Goal: Information Seeking & Learning: Learn about a topic

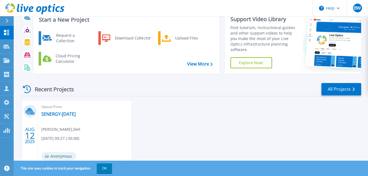
scroll to position [27, 0]
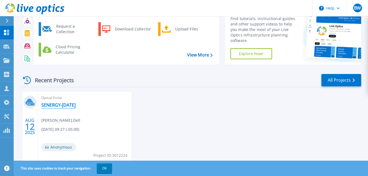
click at [56, 104] on link "SENERGY-[DATE]" at bounding box center [58, 104] width 34 height 5
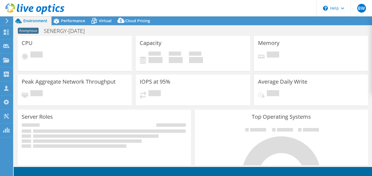
select select "USD"
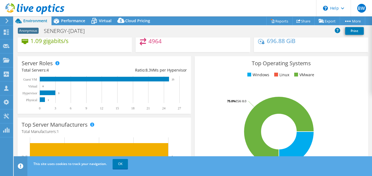
scroll to position [27, 0]
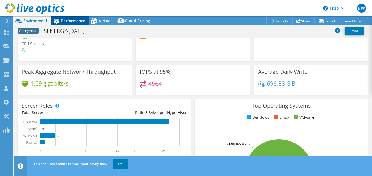
click at [69, 17] on div "Performance" at bounding box center [70, 20] width 38 height 9
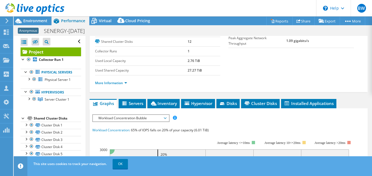
scroll to position [0, 0]
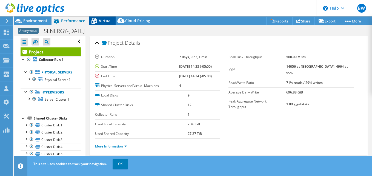
click at [105, 20] on span "Virtual" at bounding box center [105, 20] width 13 height 5
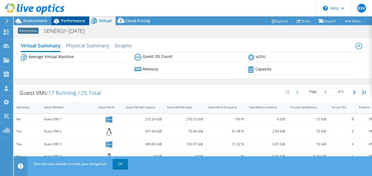
click at [72, 22] on span "Performance" at bounding box center [73, 20] width 24 height 5
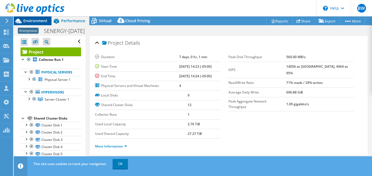
click at [30, 21] on span "Environment" at bounding box center [35, 20] width 24 height 5
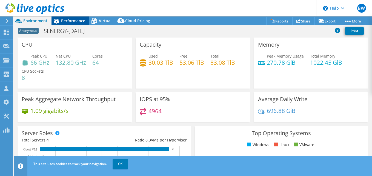
click at [72, 21] on span "Performance" at bounding box center [73, 20] width 24 height 5
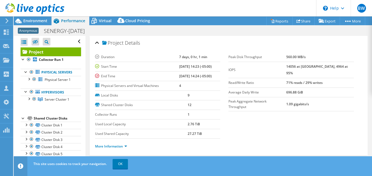
click at [33, 18] on div at bounding box center [32, 9] width 64 height 18
click at [40, 20] on span "Environment" at bounding box center [35, 20] width 24 height 5
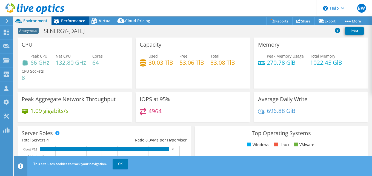
click at [64, 21] on span "Performance" at bounding box center [73, 20] width 24 height 5
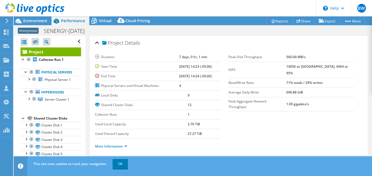
click at [26, 18] on div at bounding box center [32, 9] width 64 height 18
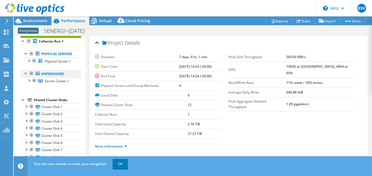
scroll to position [27, 0]
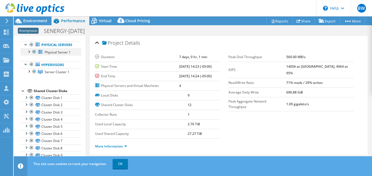
click at [35, 55] on div at bounding box center [33, 51] width 5 height 7
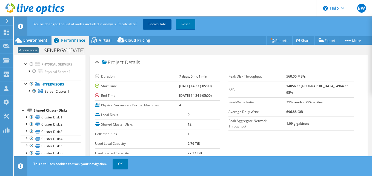
click at [159, 23] on link "Recalculate" at bounding box center [157, 24] width 28 height 10
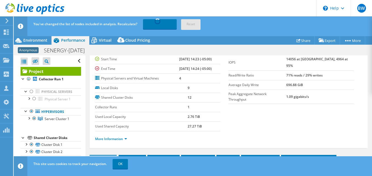
scroll to position [0, 0]
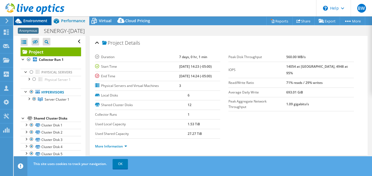
click at [34, 23] on span "Environment" at bounding box center [35, 20] width 24 height 5
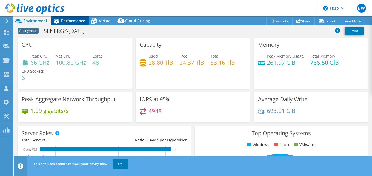
click at [66, 22] on span "Performance" at bounding box center [73, 20] width 24 height 5
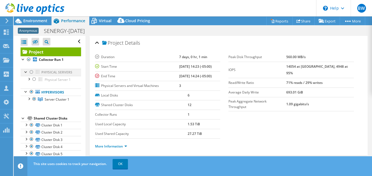
click at [30, 72] on div at bounding box center [31, 72] width 5 height 7
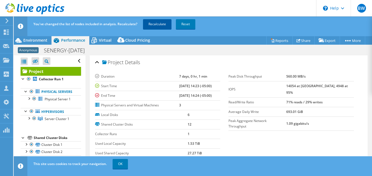
click at [154, 26] on link "Recalculate" at bounding box center [157, 24] width 28 height 10
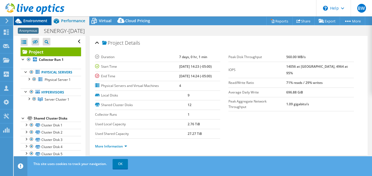
click at [39, 21] on span "Environment" at bounding box center [35, 20] width 24 height 5
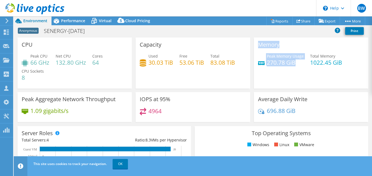
drag, startPoint x: 294, startPoint y: 62, endPoint x: 251, endPoint y: 50, distance: 44.6
click at [254, 50] on div "Memory Peak Memory Usage 270.78 GiB Total Memory 1022.45 GiB" at bounding box center [311, 63] width 114 height 51
drag, startPoint x: 251, startPoint y: 50, endPoint x: 278, endPoint y: 65, distance: 30.8
click at [278, 64] on h4 "270.78 GiB" at bounding box center [285, 62] width 37 height 6
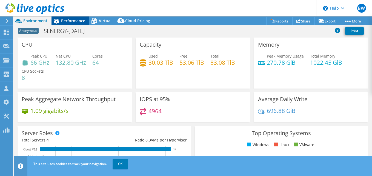
click at [67, 22] on span "Performance" at bounding box center [73, 20] width 24 height 5
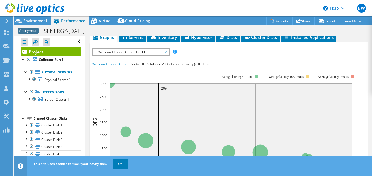
scroll to position [110, 0]
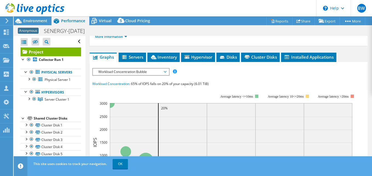
click at [148, 71] on span "Workload Concentration Bubble" at bounding box center [131, 71] width 70 height 7
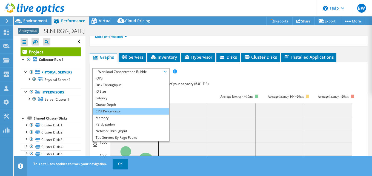
click at [119, 110] on li "CPU Percentage" at bounding box center [131, 111] width 76 height 7
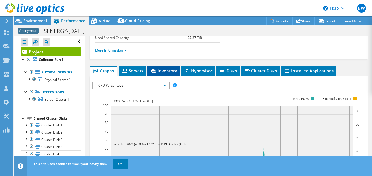
scroll to position [77, 0]
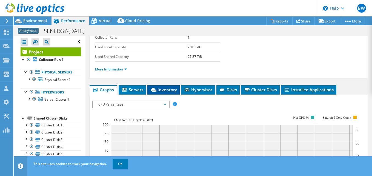
click at [164, 88] on span "Inventory" at bounding box center [163, 89] width 27 height 5
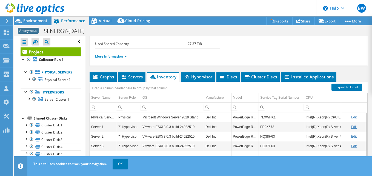
scroll to position [89, 0]
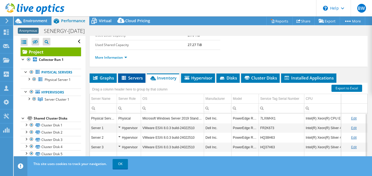
click at [136, 77] on span "Servers" at bounding box center [132, 77] width 22 height 5
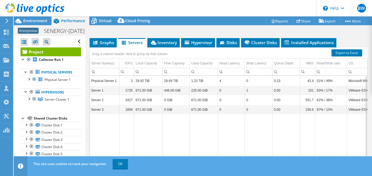
scroll to position [116, 0]
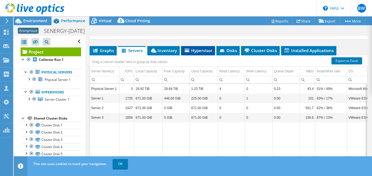
click at [197, 50] on span "Hypervisor" at bounding box center [198, 50] width 28 height 5
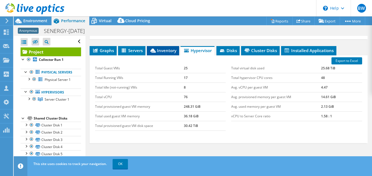
click at [163, 51] on span "Inventory" at bounding box center [162, 50] width 27 height 5
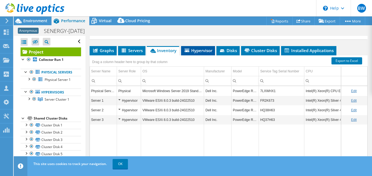
click at [208, 50] on span "Hypervisor" at bounding box center [198, 50] width 28 height 5
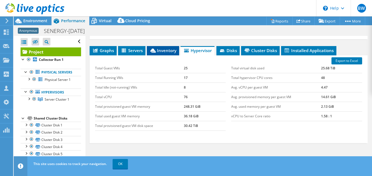
click at [150, 47] on li "Inventory" at bounding box center [163, 50] width 32 height 9
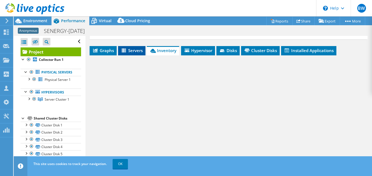
click at [136, 49] on span "Servers" at bounding box center [132, 50] width 22 height 5
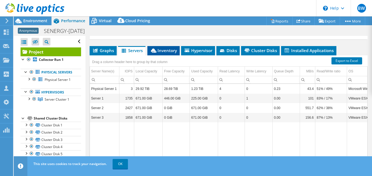
click at [167, 51] on span "Inventory" at bounding box center [163, 50] width 27 height 5
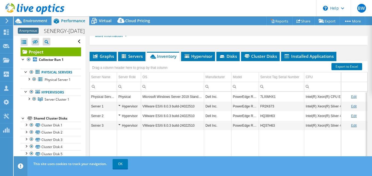
scroll to position [137, 0]
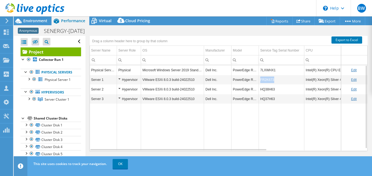
drag, startPoint x: 274, startPoint y: 79, endPoint x: 260, endPoint y: 78, distance: 14.2
click at [260, 78] on td "FR2K673" at bounding box center [281, 80] width 45 height 10
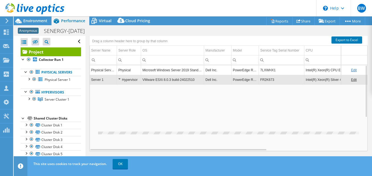
copy td "FR2K673"
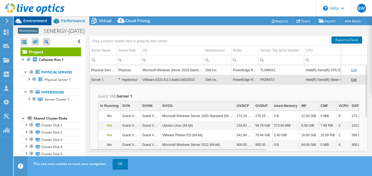
click at [31, 19] on span "Environment" at bounding box center [35, 20] width 24 height 5
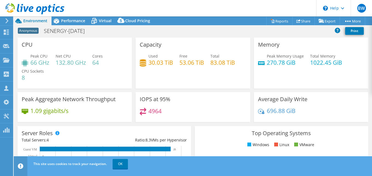
click at [63, 17] on div at bounding box center [32, 9] width 64 height 18
click at [70, 19] on span "Performance" at bounding box center [73, 20] width 24 height 5
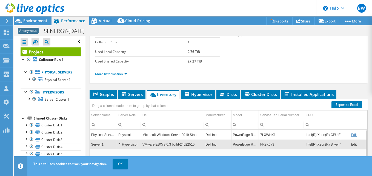
scroll to position [110, 0]
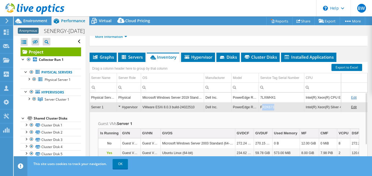
copy td "R2K673"
drag, startPoint x: 276, startPoint y: 106, endPoint x: 262, endPoint y: 109, distance: 14.2
click at [262, 109] on td "FR2K673" at bounding box center [281, 107] width 45 height 10
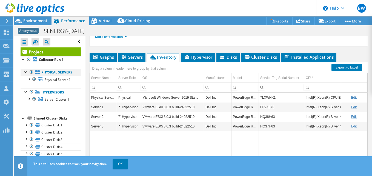
click at [31, 71] on div at bounding box center [31, 72] width 5 height 7
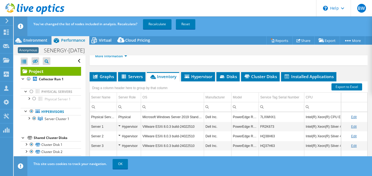
drag, startPoint x: 156, startPoint y: 22, endPoint x: 162, endPoint y: 38, distance: 16.3
click at [156, 23] on link "Recalculate" at bounding box center [157, 24] width 28 height 10
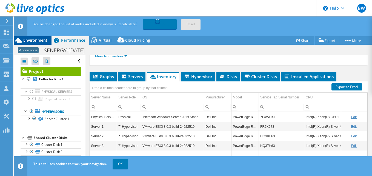
click at [34, 41] on span "Environment" at bounding box center [35, 40] width 24 height 5
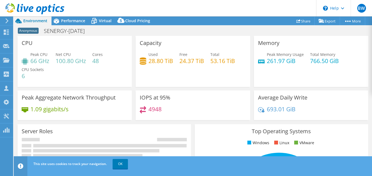
scroll to position [84, 0]
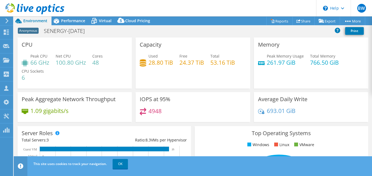
click at [205, 63] on div "Used 28.80 TiB Free 24.37 TiB Total 53.16 TiB" at bounding box center [193, 62] width 106 height 18
drag, startPoint x: 205, startPoint y: 64, endPoint x: 202, endPoint y: 73, distance: 10.6
click at [202, 73] on div "Capacity Used 28.80 TiB Free 24.37 TiB Total 53.16 TiB" at bounding box center [193, 63] width 114 height 51
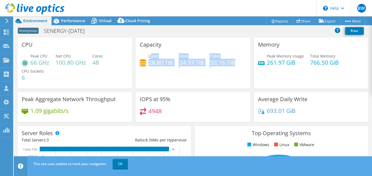
drag, startPoint x: 149, startPoint y: 56, endPoint x: 230, endPoint y: 71, distance: 82.3
click at [230, 71] on div "Used 28.80 TiB Free 24.37 TiB Total 53.16 TiB" at bounding box center [193, 62] width 106 height 18
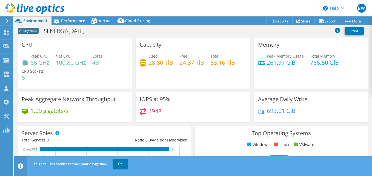
click at [230, 71] on div "Capacity Used 28.80 TiB Free 24.37 TiB Total 53.16 TiB" at bounding box center [193, 63] width 114 height 51
click at [69, 19] on span "Performance" at bounding box center [73, 20] width 24 height 5
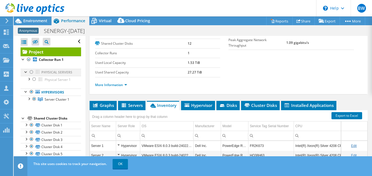
click at [31, 71] on div at bounding box center [31, 72] width 5 height 7
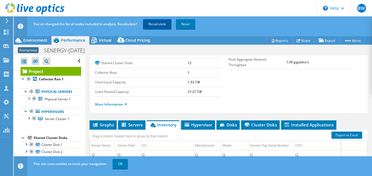
click at [159, 24] on link "Recalculate" at bounding box center [157, 24] width 28 height 10
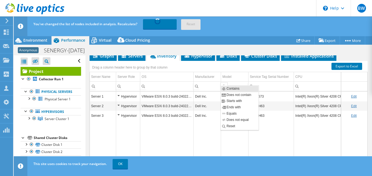
scroll to position [143, 0]
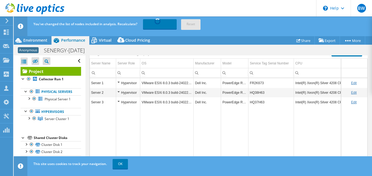
click at [159, 128] on td "Data grid" at bounding box center [166, 135] width 53 height 56
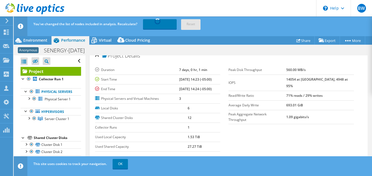
scroll to position [0, 0]
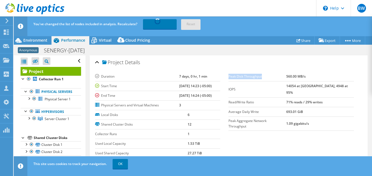
drag, startPoint x: 226, startPoint y: 77, endPoint x: 262, endPoint y: 76, distance: 35.6
click at [262, 76] on label "Peak Disk Throughput" at bounding box center [257, 76] width 58 height 5
drag, startPoint x: 261, startPoint y: 76, endPoint x: 227, endPoint y: 77, distance: 34.8
click at [228, 77] on label "Peak Disk Throughput" at bounding box center [257, 76] width 58 height 5
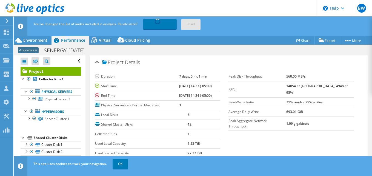
drag, startPoint x: 227, startPoint y: 77, endPoint x: 222, endPoint y: 77, distance: 5.0
click at [222, 77] on div "Duration 7 days, 0 hr, 1 min Start Time [DATE] 14:23 (-05:00) End Time [DATE] 1…" at bounding box center [162, 91] width 134 height 38
click at [39, 40] on span "Environment" at bounding box center [35, 40] width 24 height 5
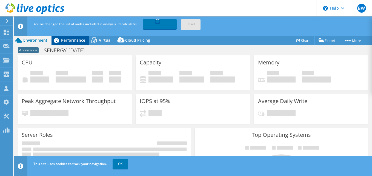
click at [71, 38] on span "Performance" at bounding box center [73, 40] width 24 height 5
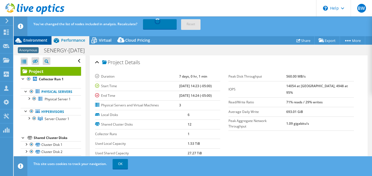
click at [33, 38] on span "Environment" at bounding box center [35, 40] width 24 height 5
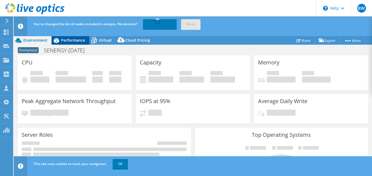
click at [64, 39] on span "Performance" at bounding box center [73, 40] width 24 height 5
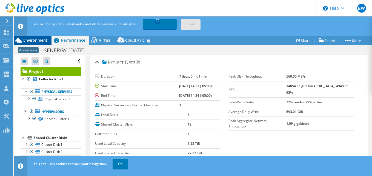
click at [31, 39] on span "Environment" at bounding box center [35, 40] width 24 height 5
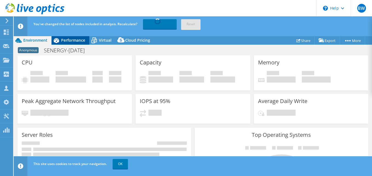
click at [66, 40] on span "Performance" at bounding box center [73, 40] width 24 height 5
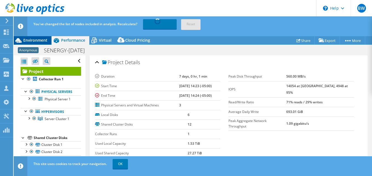
click at [42, 39] on span "Environment" at bounding box center [35, 40] width 24 height 5
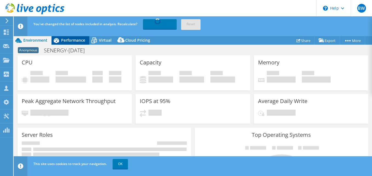
click at [72, 42] on span "Performance" at bounding box center [73, 40] width 24 height 5
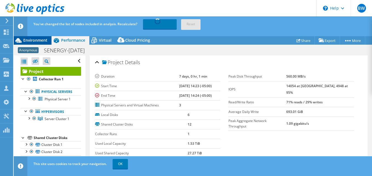
click at [38, 38] on span "Environment" at bounding box center [35, 40] width 24 height 5
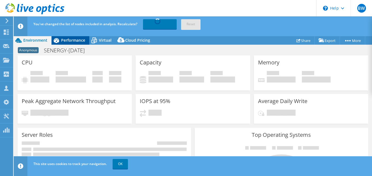
click at [71, 40] on span "Performance" at bounding box center [73, 40] width 24 height 5
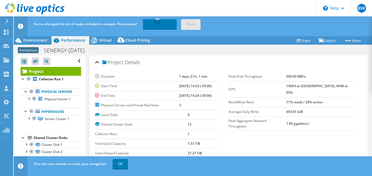
click at [70, 41] on span "Performance" at bounding box center [73, 40] width 24 height 5
click at [41, 40] on span "Environment" at bounding box center [35, 40] width 24 height 5
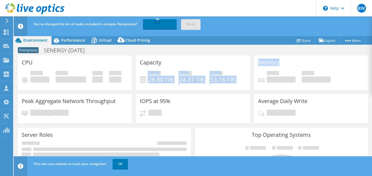
drag, startPoint x: 276, startPoint y: 63, endPoint x: 246, endPoint y: 61, distance: 30.0
click at [246, 61] on div "CPU Peak CPU 66 GHz Net CPU 100.80 GHz Cores 48 CPU Sockets 6 Capacity Used 28.…" at bounding box center [193, 91] width 354 height 72
click at [246, 61] on div "Capacity Used 28.80 TiB Free 24.37 TiB Total 53.16 TiB" at bounding box center [193, 72] width 114 height 35
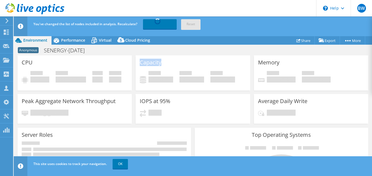
drag, startPoint x: 159, startPoint y: 62, endPoint x: 137, endPoint y: 62, distance: 22.5
click at [137, 62] on div "Capacity Used 28.80 TiB Free 24.37 TiB Total 53.16 TiB" at bounding box center [193, 72] width 114 height 35
drag, startPoint x: 138, startPoint y: 63, endPoint x: 172, endPoint y: 65, distance: 33.7
click at [172, 65] on div "Capacity Used 28.80 TiB Free 24.37 TiB Total 53.16 TiB" at bounding box center [193, 72] width 114 height 35
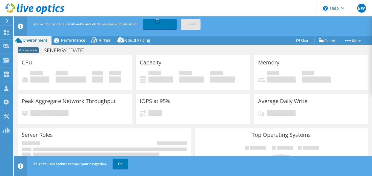
click at [172, 65] on div "Capacity Used 28.80 TiB Free 24.37 TiB Total 53.16 TiB" at bounding box center [193, 72] width 114 height 35
